Goal: Task Accomplishment & Management: Manage account settings

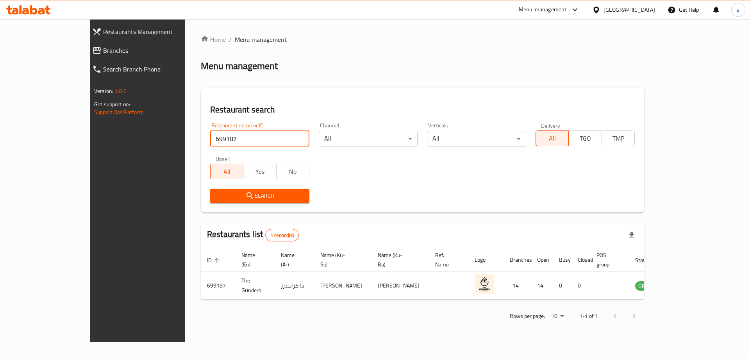
click at [103, 50] on span "Branches" at bounding box center [156, 50] width 106 height 9
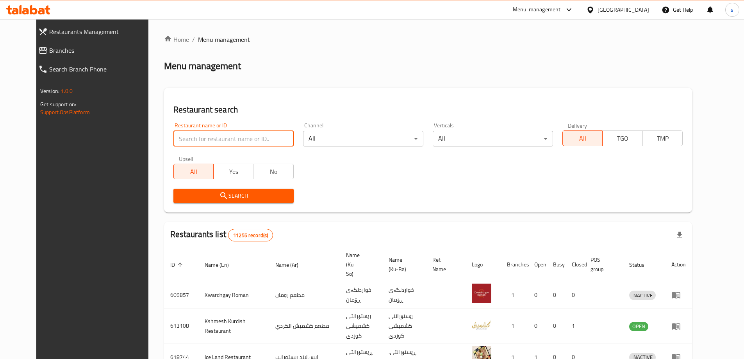
click at [179, 134] on input "search" at bounding box center [233, 139] width 120 height 16
paste input "Almond"
type input "Almond"
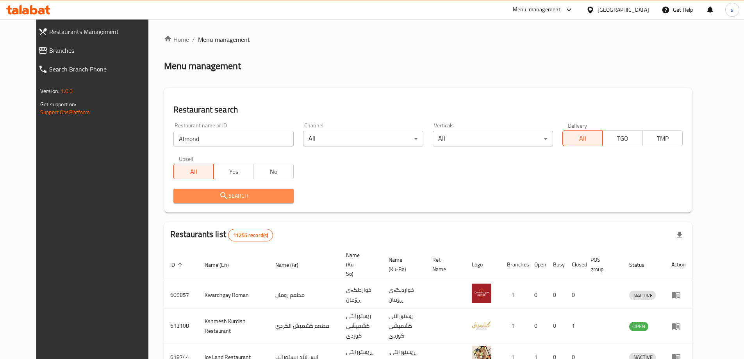
click at [246, 202] on button "Search" at bounding box center [233, 196] width 120 height 14
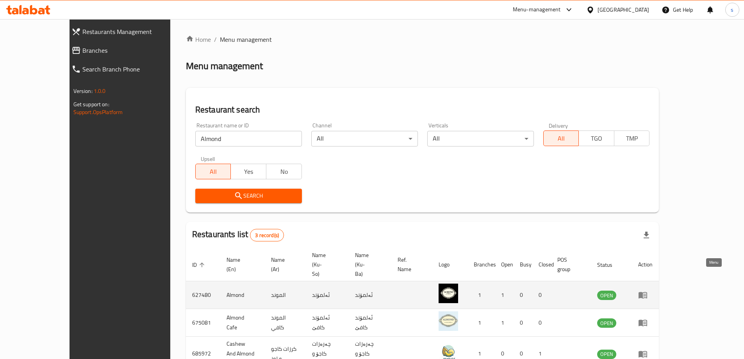
click at [647, 290] on icon "enhanced table" at bounding box center [642, 294] width 9 height 9
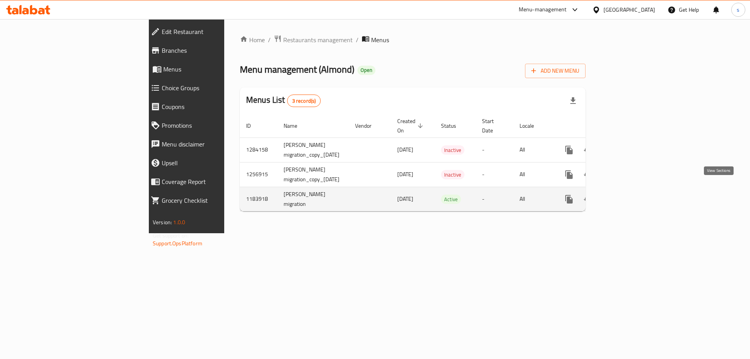
click at [630, 194] on icon "enhanced table" at bounding box center [624, 198] width 9 height 9
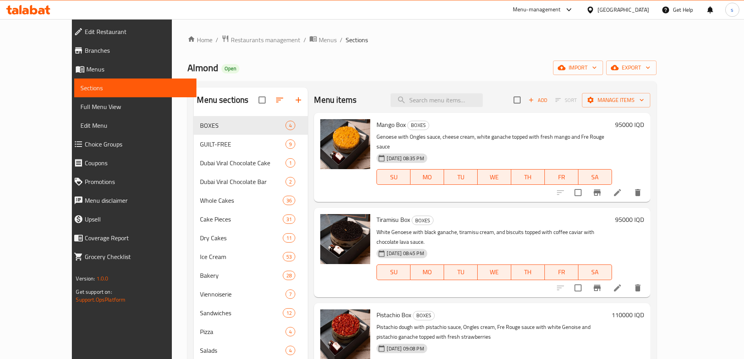
click at [449, 89] on div "Menu items Add Sort Manage items" at bounding box center [482, 99] width 336 height 25
click at [450, 97] on input "search" at bounding box center [436, 100] width 92 height 14
paste input "Brown bread multi seeds"
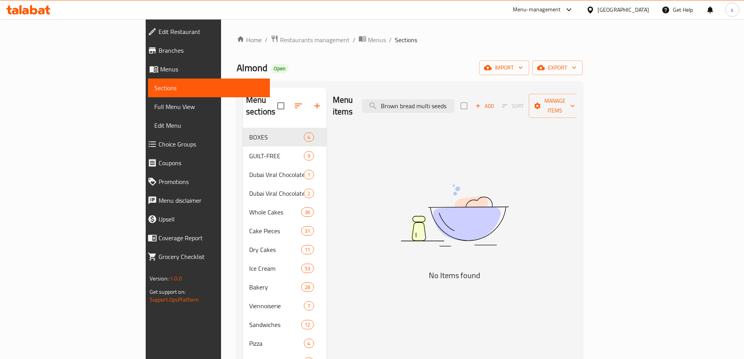
drag, startPoint x: 471, startPoint y: 99, endPoint x: 531, endPoint y: 99, distance: 59.3
click at [530, 99] on div "Menu items Brown bread multi seeds Add Sort Manage items" at bounding box center [455, 105] width 244 height 37
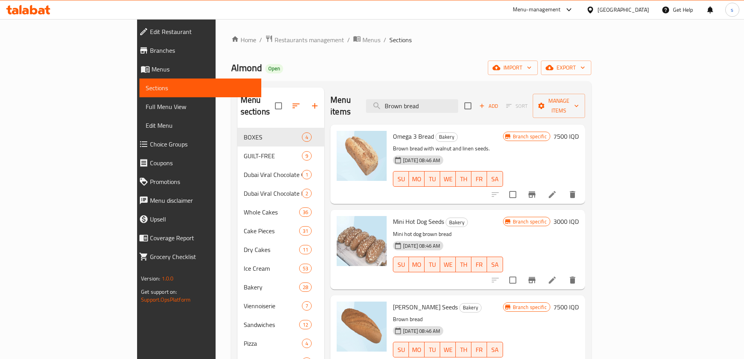
drag, startPoint x: 476, startPoint y: 100, endPoint x: 416, endPoint y: 107, distance: 60.1
click at [416, 107] on div "Menu items Brown bread Add Sort Manage items" at bounding box center [457, 105] width 255 height 37
paste input "atard Brown Seeds"
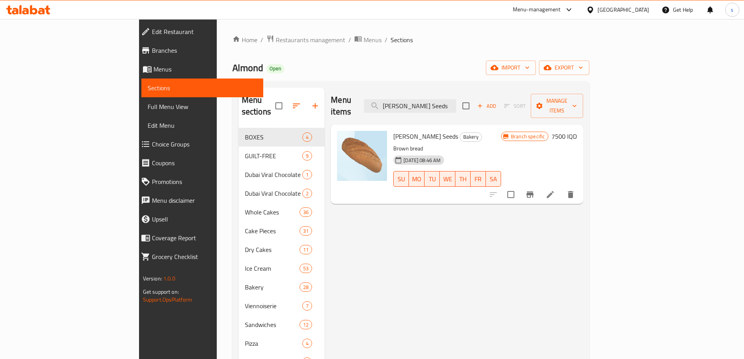
type input "[PERSON_NAME] Seeds"
click at [555, 190] on icon at bounding box center [549, 194] width 9 height 9
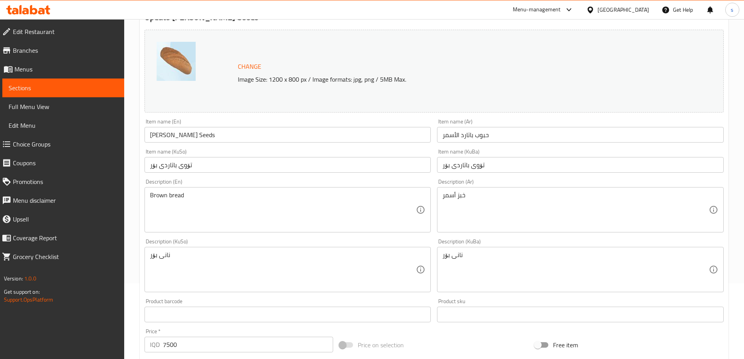
scroll to position [104, 0]
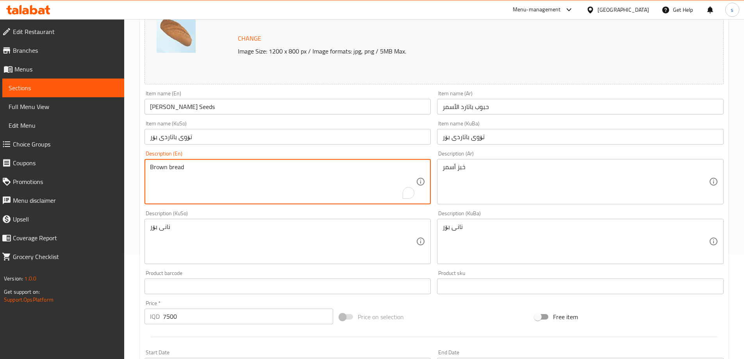
drag, startPoint x: 224, startPoint y: 167, endPoint x: 130, endPoint y: 170, distance: 94.9
type textarea "v"
paste textarea "Brown bread multi seeds"
type textarea "Brown bread multi seeds"
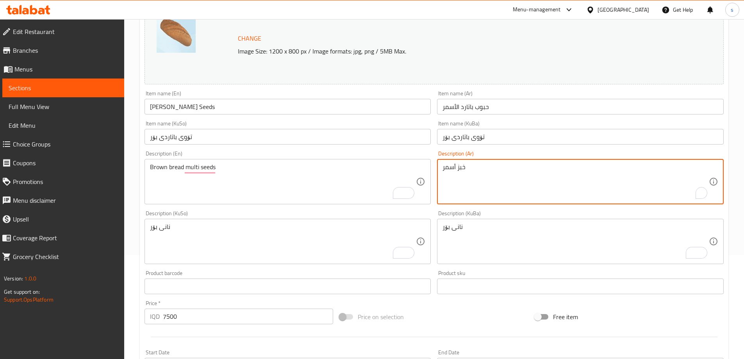
drag, startPoint x: 474, startPoint y: 167, endPoint x: 428, endPoint y: 170, distance: 46.5
type textarea "v"
paste textarea "خبز أسمر حبوب"
type textarea "خبز أسمر حبوب"
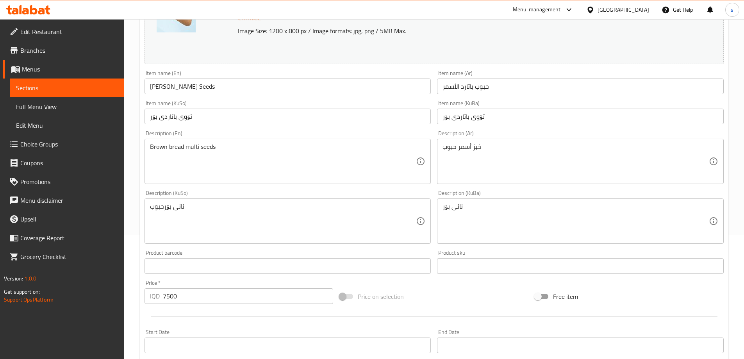
scroll to position [126, 0]
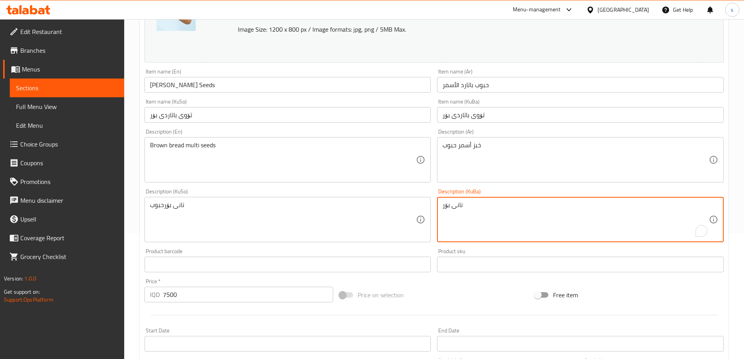
click at [494, 205] on textarea "نانی بۆر" at bounding box center [575, 219] width 266 height 37
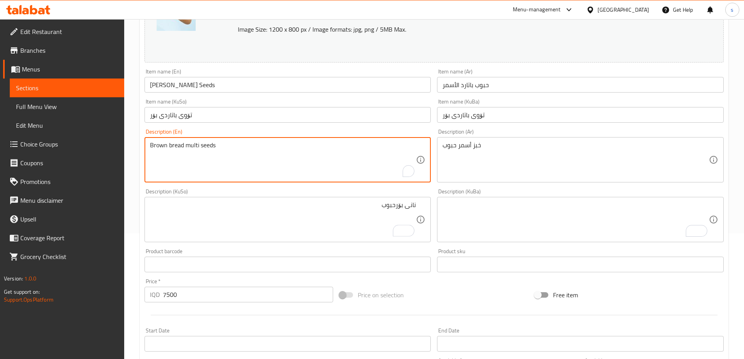
click at [193, 146] on textarea "Brown bread multi seeds" at bounding box center [283, 159] width 266 height 37
click at [311, 163] on textarea "Brown bread multi seeds" at bounding box center [283, 159] width 266 height 37
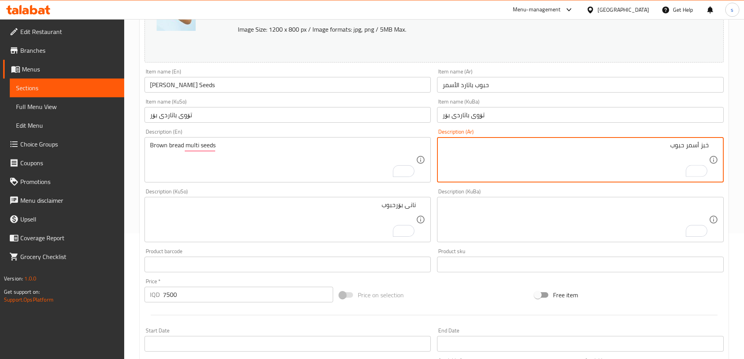
click at [682, 144] on textarea "خبز أسمر حبوب" at bounding box center [575, 159] width 266 height 37
paste textarea "مولتي"
type textarea "خبز أسمر مولتي حبوب"
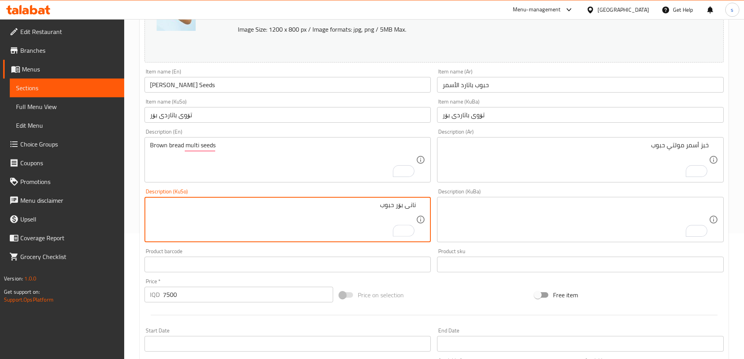
click at [388, 210] on textarea "نانی بۆر حبوب" at bounding box center [283, 219] width 266 height 37
paste textarea "مۆڵتی"
drag, startPoint x: 377, startPoint y: 209, endPoint x: 358, endPoint y: 207, distance: 18.9
click at [358, 207] on textarea "نانی بۆر مۆڵتی تۆو" at bounding box center [283, 219] width 266 height 37
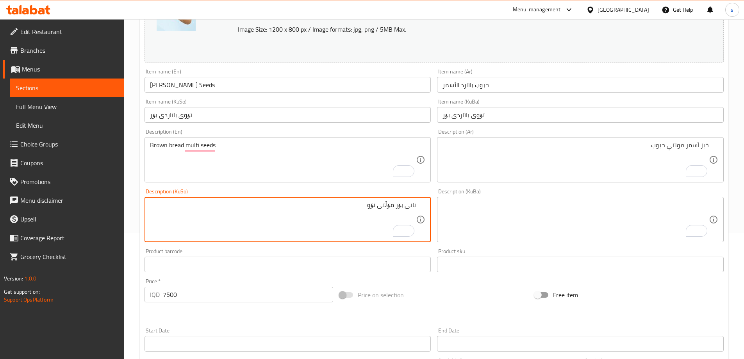
click at [374, 208] on textarea "نانی بۆر مۆڵتی تۆو" at bounding box center [283, 219] width 266 height 37
paste textarea "ە"
type textarea "نانی بۆر مۆڵتی تۆو"
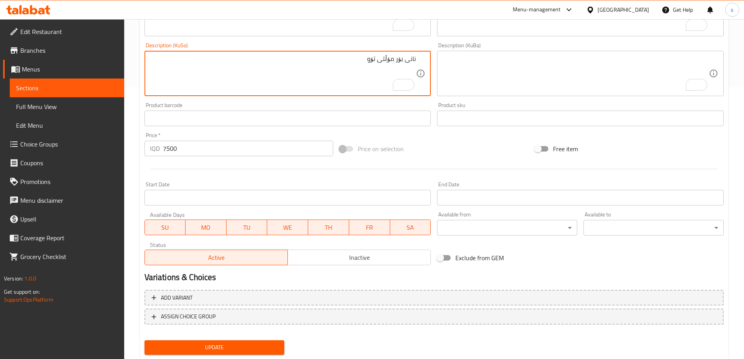
scroll to position [294, 0]
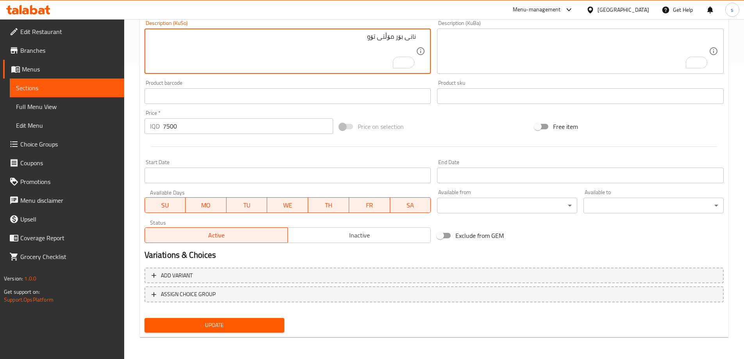
click at [226, 329] on span "Update" at bounding box center [215, 325] width 128 height 10
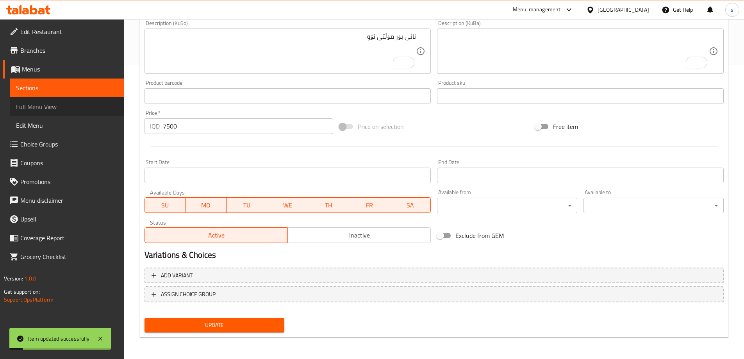
click at [36, 99] on link "Full Menu View" at bounding box center [67, 106] width 114 height 19
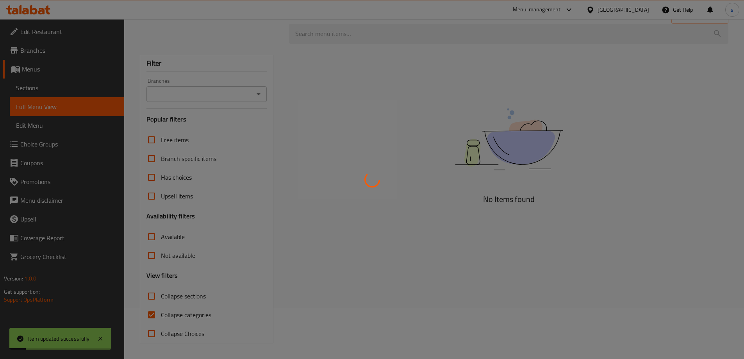
scroll to position [51, 0]
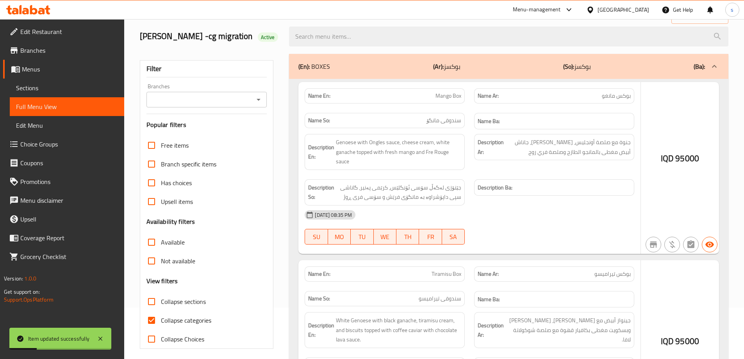
click at [152, 321] on div at bounding box center [372, 179] width 744 height 359
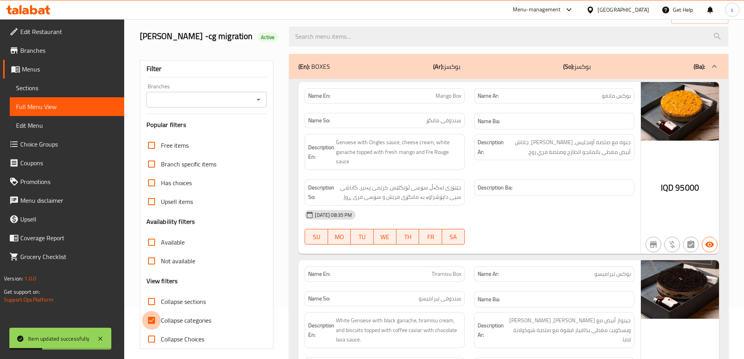
click at [151, 318] on input "Collapse categories" at bounding box center [151, 320] width 19 height 19
checkbox input "false"
click at [157, 299] on input "Collapse sections" at bounding box center [151, 301] width 19 height 19
checkbox input "true"
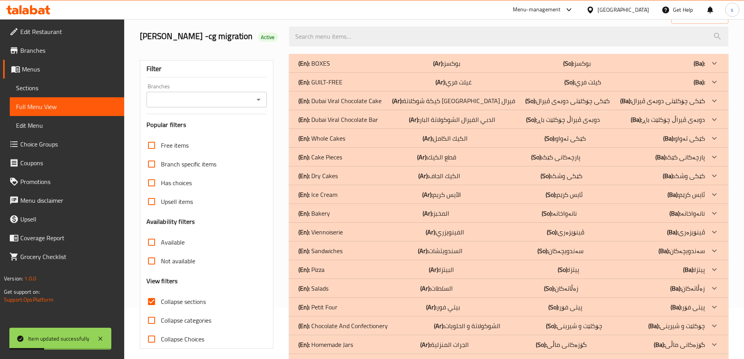
click at [183, 99] on input "Branches" at bounding box center [200, 99] width 103 height 11
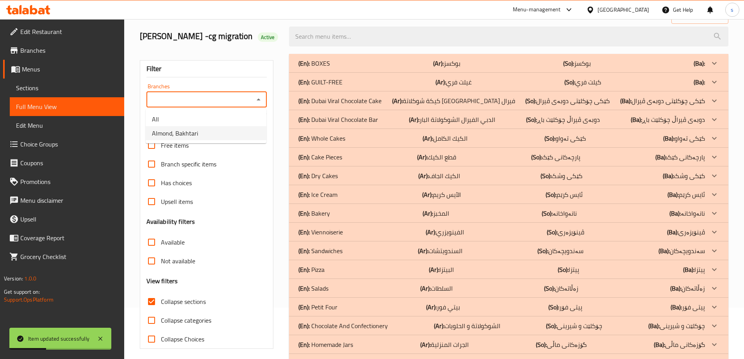
click at [244, 139] on li "Almond, Bakhtari" at bounding box center [206, 133] width 121 height 14
type input "Almond, Bakhtari"
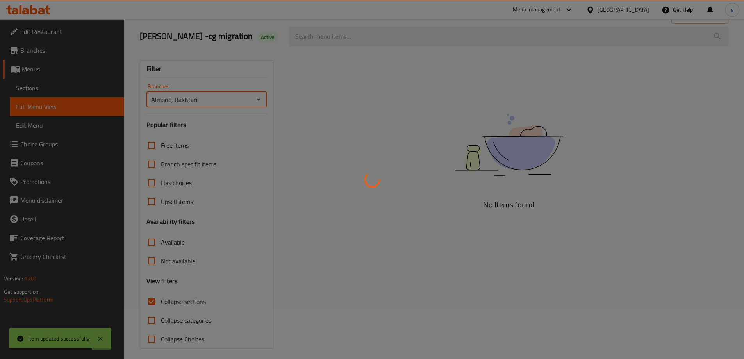
click at [320, 43] on div at bounding box center [372, 179] width 744 height 359
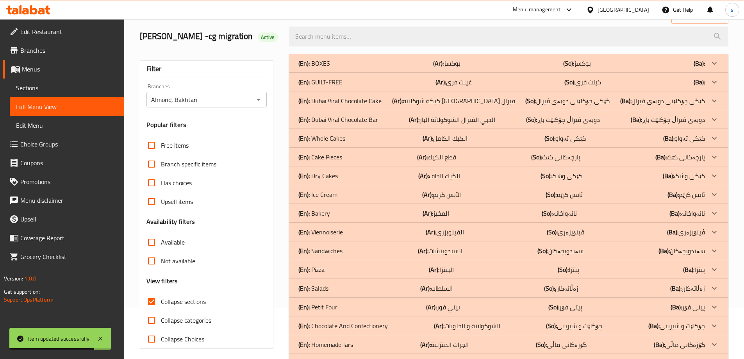
click at [309, 37] on div at bounding box center [372, 179] width 744 height 359
click at [308, 37] on div at bounding box center [372, 179] width 744 height 359
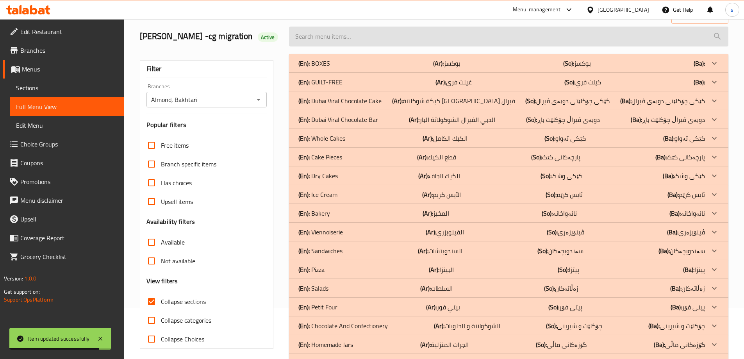
click at [334, 33] on input "search" at bounding box center [508, 37] width 439 height 20
paste input "[PERSON_NAME] Seeds"
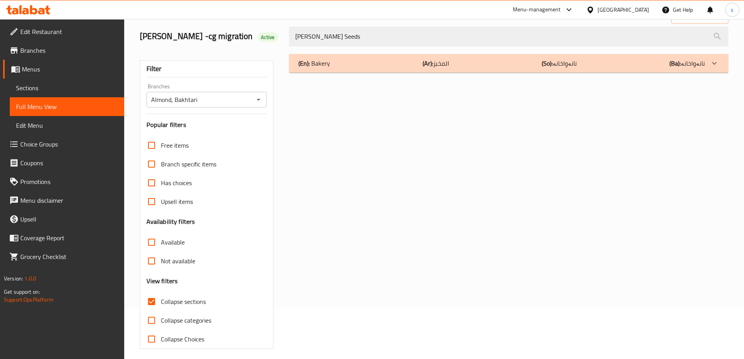
type input "[PERSON_NAME] Seeds"
click at [369, 65] on div "(En): Bakery (Ar): المخبز (So): نانەواخانە (Ba): نانەواخانە" at bounding box center [501, 63] width 406 height 9
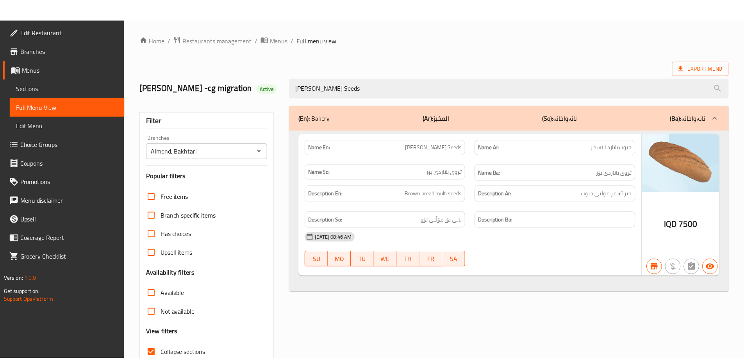
scroll to position [57, 0]
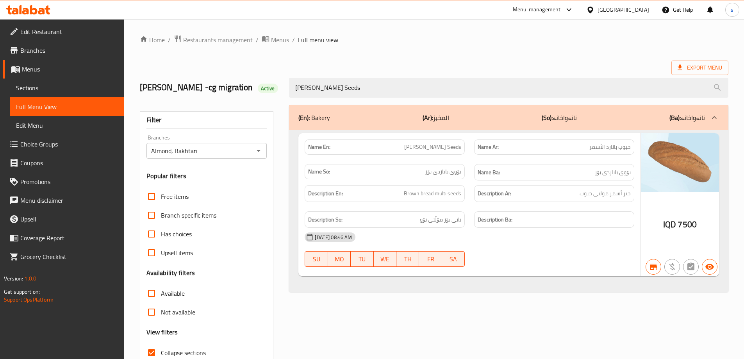
scroll to position [57, 0]
